Goal: Information Seeking & Learning: Find specific fact

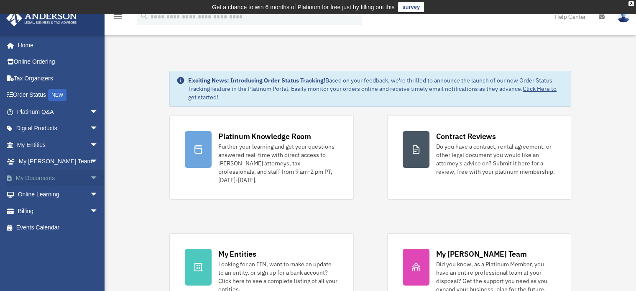
click at [54, 176] on link "My Documents arrow_drop_down" at bounding box center [58, 177] width 105 height 17
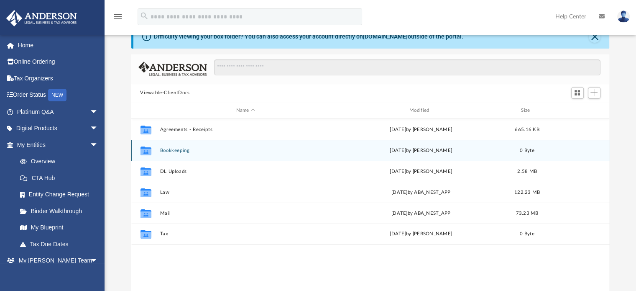
scroll to position [42, 0]
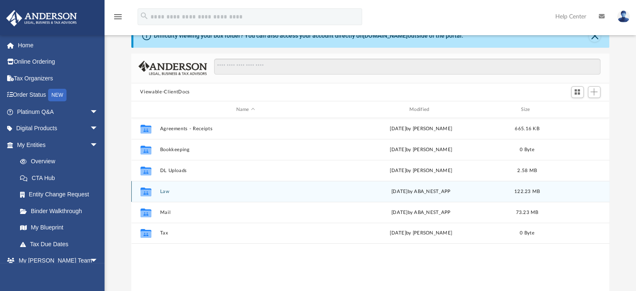
click at [163, 189] on button "Law" at bounding box center [245, 191] width 171 height 5
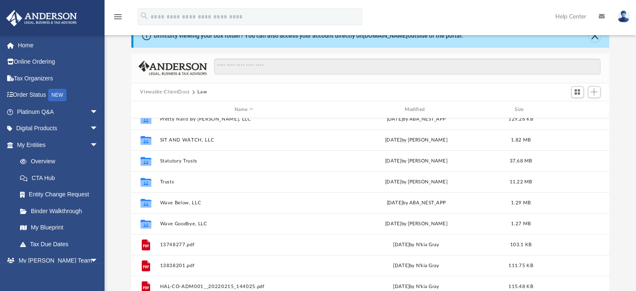
scroll to position [209, 0]
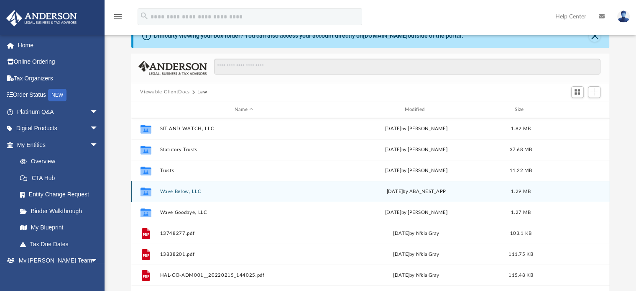
click at [186, 194] on button "Wave Below, LLC" at bounding box center [244, 191] width 168 height 5
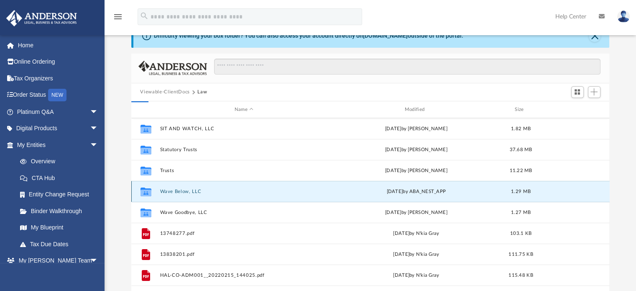
scroll to position [0, 0]
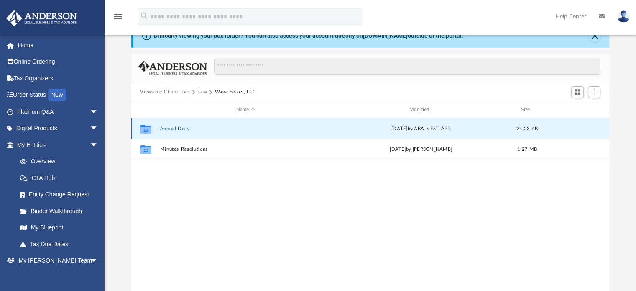
click at [181, 128] on button "Annual Docs" at bounding box center [245, 128] width 171 height 5
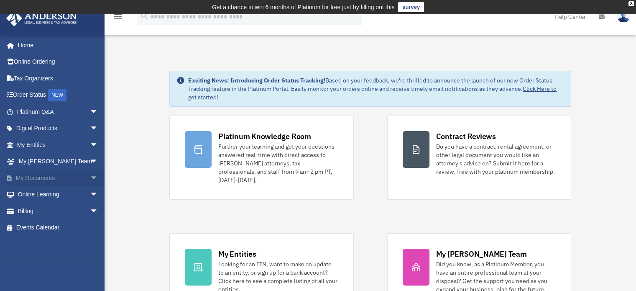
click at [90, 175] on span "arrow_drop_down" at bounding box center [98, 177] width 17 height 17
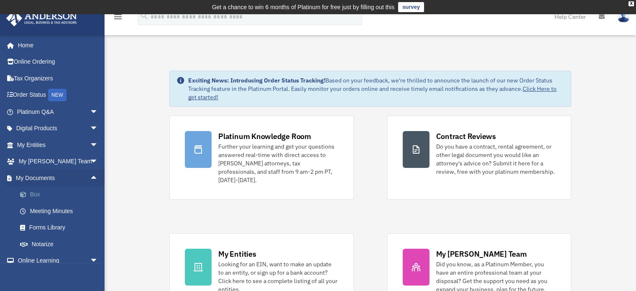
click at [36, 193] on link "Box" at bounding box center [61, 194] width 99 height 17
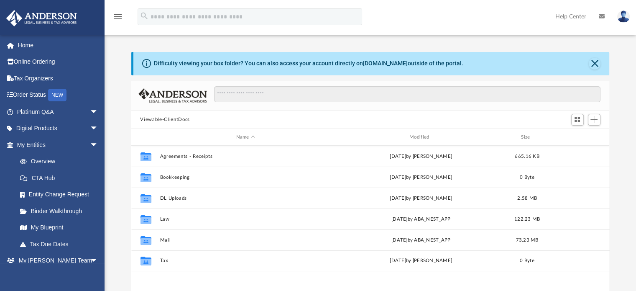
scroll to position [184, 472]
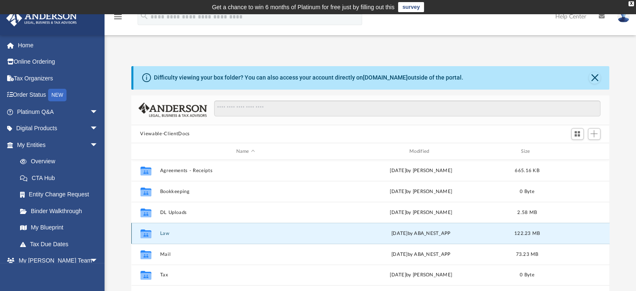
click at [162, 232] on button "Law" at bounding box center [245, 232] width 171 height 5
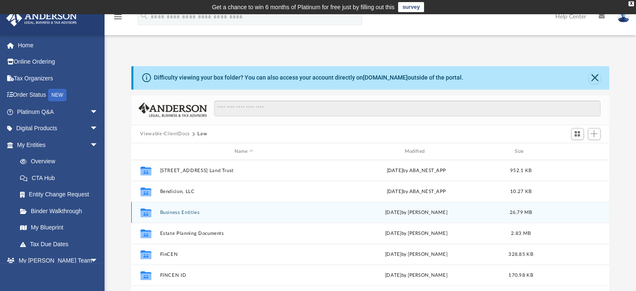
click at [193, 213] on button "Business Entities" at bounding box center [244, 211] width 168 height 5
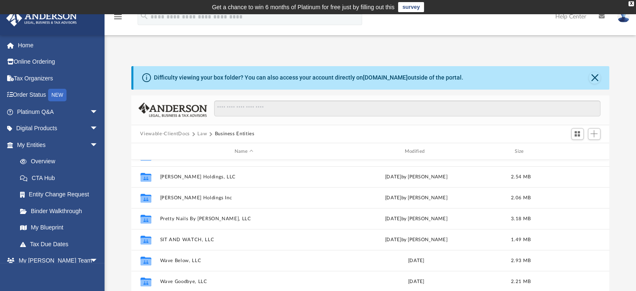
scroll to position [57, 0]
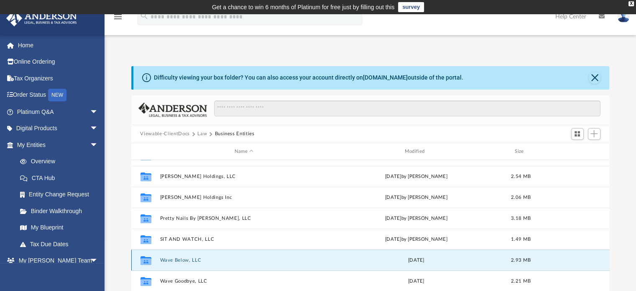
click at [186, 260] on button "Wave Below, LLC" at bounding box center [244, 259] width 168 height 5
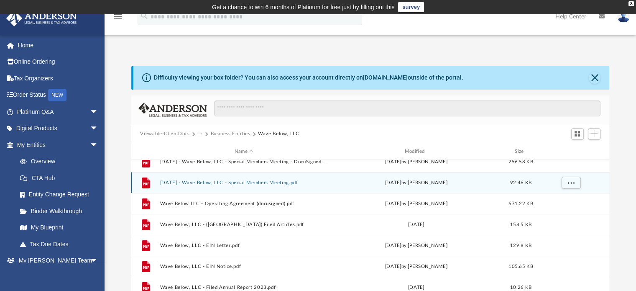
scroll to position [140, 0]
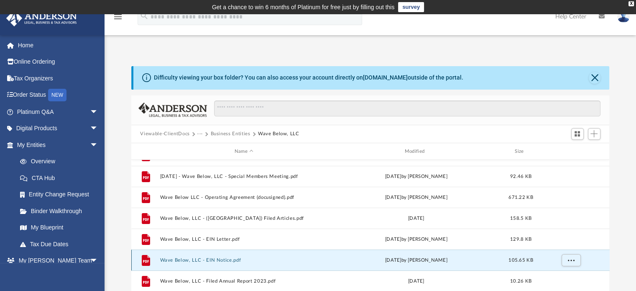
click at [216, 260] on button "Wave Below, LLC - EIN Notice.pdf" at bounding box center [244, 259] width 168 height 5
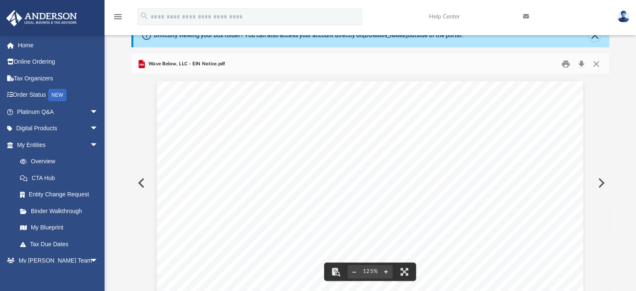
drag, startPoint x: 291, startPoint y: 173, endPoint x: 319, endPoint y: 176, distance: 28.1
drag, startPoint x: 293, startPoint y: 176, endPoint x: 312, endPoint y: 177, distance: 19.3
click at [312, 176] on span "[US_EMPLOYER_IDENTIFICATION_NUMBER]" at bounding box center [339, 176] width 89 height 4
